Goal: Transaction & Acquisition: Purchase product/service

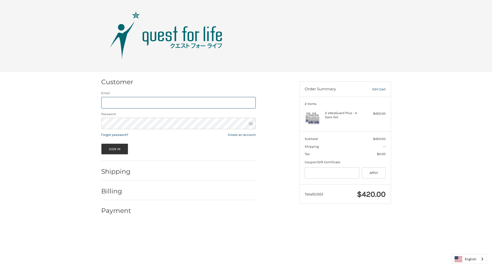
click at [178, 103] on input "Email" at bounding box center [178, 103] width 154 height 12
type input "**********"
click at [114, 149] on button "Sign In" at bounding box center [114, 149] width 27 height 11
